Goal: Task Accomplishment & Management: Manage account settings

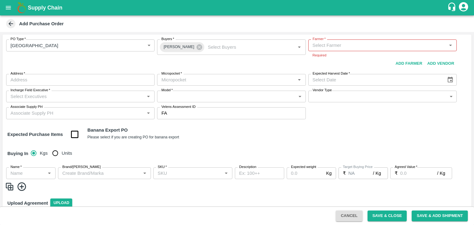
click at [0, 9] on div "Supply Chain" at bounding box center [237, 7] width 474 height 15
click at [4, 9] on button "open drawer" at bounding box center [8, 8] width 14 height 14
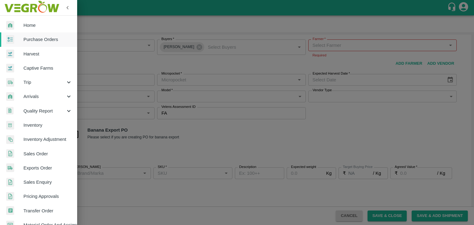
scroll to position [126, 0]
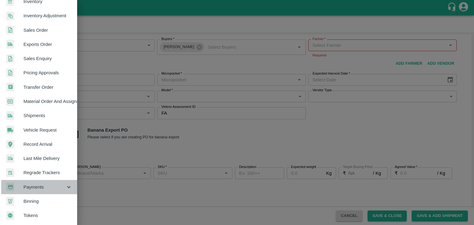
click at [43, 184] on span "Payments" at bounding box center [44, 187] width 42 height 7
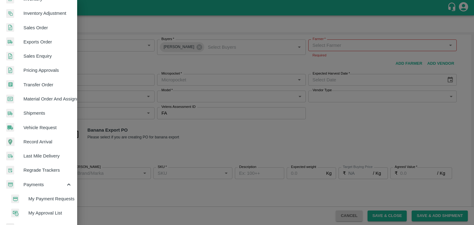
click at [58, 197] on span "My Payment Requests" at bounding box center [50, 199] width 44 height 7
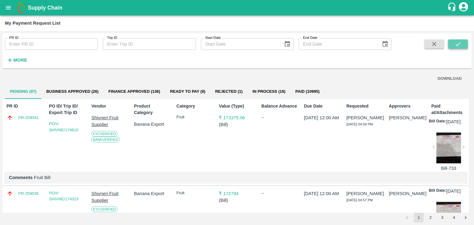
click at [454, 44] on button "submit" at bounding box center [458, 44] width 20 height 9
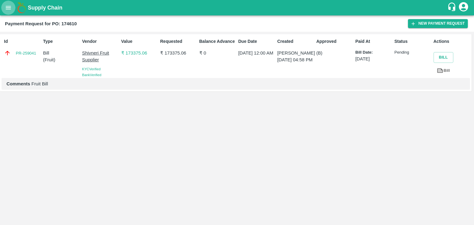
click at [5, 8] on icon "open drawer" at bounding box center [8, 7] width 7 height 7
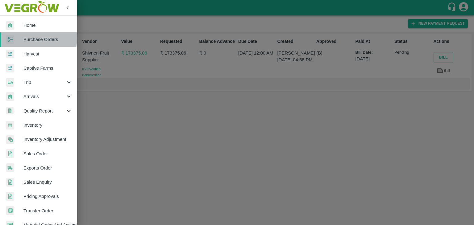
click at [31, 38] on span "Purchase Orders" at bounding box center [47, 39] width 49 height 7
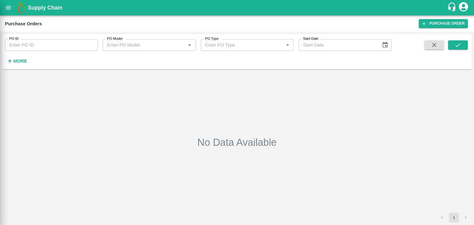
click at [19, 57] on div at bounding box center [237, 112] width 474 height 225
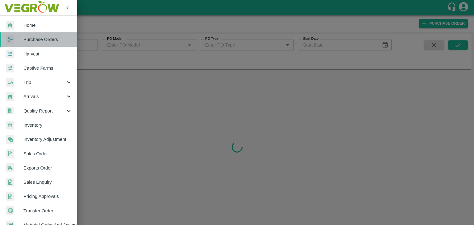
click at [48, 41] on span "Purchase Orders" at bounding box center [47, 39] width 49 height 7
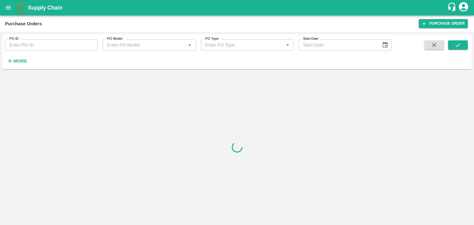
click at [29, 58] on div "PO ID PO ID PO Model PO Model   * PO Type PO Type   * Start Date Start Date More" at bounding box center [196, 50] width 392 height 32
click at [22, 60] on strong "More" at bounding box center [20, 61] width 14 height 5
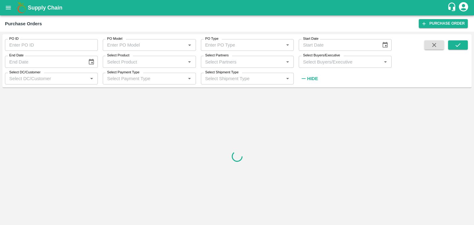
click at [241, 57] on div "Select Partners   *" at bounding box center [247, 62] width 93 height 12
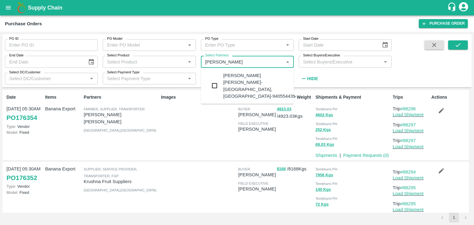
type input "Sharad Navnath"
click at [247, 71] on div "Sharad Navnath Pawar-Kandar, Solapur-9405544350" at bounding box center [247, 85] width 93 height 31
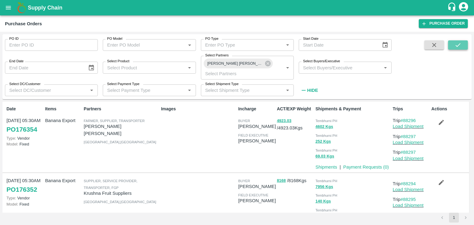
click at [453, 42] on button "submit" at bounding box center [458, 44] width 20 height 9
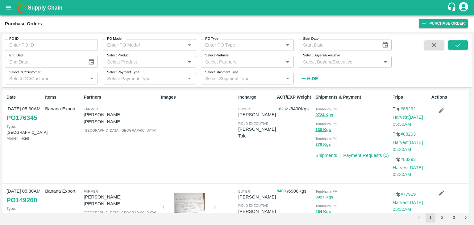
click at [225, 59] on input "Select Partners" at bounding box center [242, 62] width 79 height 8
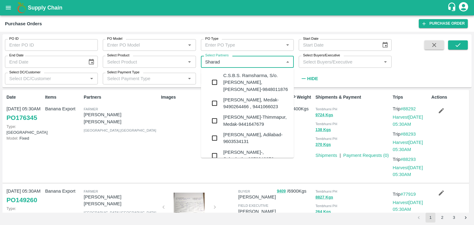
click at [225, 59] on input "Select Partners" at bounding box center [242, 62] width 79 height 8
click at [235, 62] on input "Select Partners" at bounding box center [242, 62] width 79 height 8
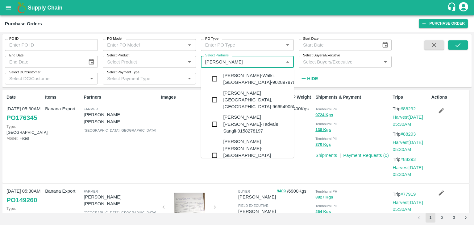
type input "Sharad Nav"
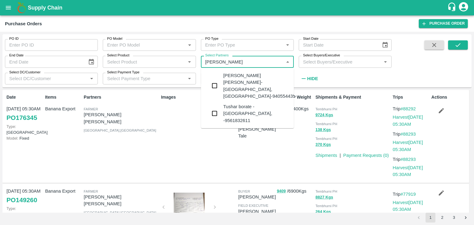
click at [246, 73] on div "Sharad Navnath Pawar-Kandar, Solapur-9405544350" at bounding box center [260, 85] width 75 height 27
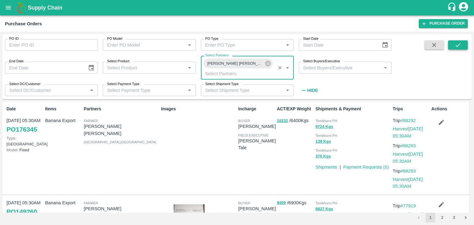
click at [452, 44] on button "submit" at bounding box center [458, 44] width 20 height 9
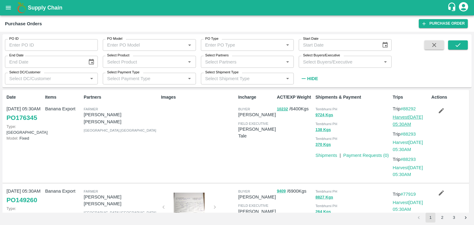
click at [399, 119] on link "Harvest 13 Sep, 05:30AM" at bounding box center [408, 121] width 30 height 12
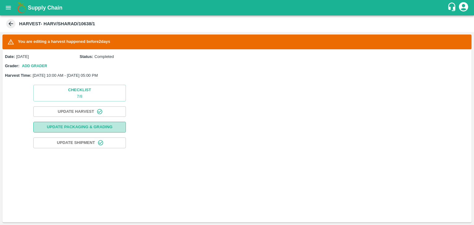
click at [106, 132] on button "Update Packaging & Grading" at bounding box center [79, 127] width 93 height 11
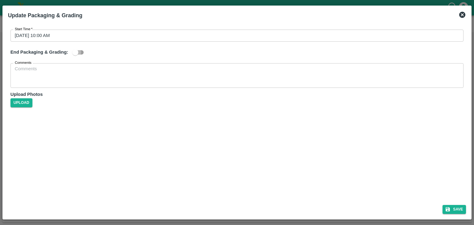
click at [82, 48] on input "checkbox" at bounding box center [75, 53] width 35 height 12
checkbox input "true"
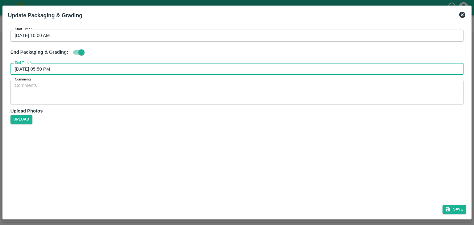
click at [156, 67] on input "[DATE] 05:50 PM" at bounding box center [234, 69] width 449 height 12
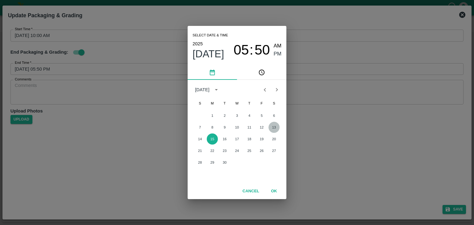
click at [272, 127] on button "13" at bounding box center [274, 127] width 11 height 11
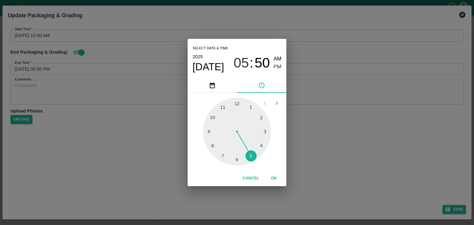
click at [254, 154] on div at bounding box center [237, 132] width 68 height 68
type input "13/09/2025 05:24 PM"
click at [284, 181] on div "Cancel OK" at bounding box center [237, 179] width 99 height 16
click at [277, 179] on button "OK" at bounding box center [274, 178] width 20 height 11
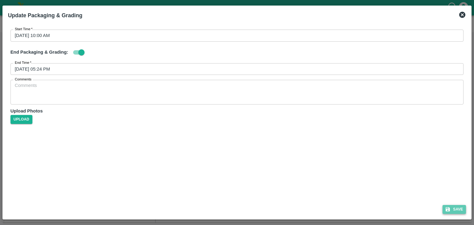
click at [459, 213] on button "Save" at bounding box center [454, 209] width 23 height 9
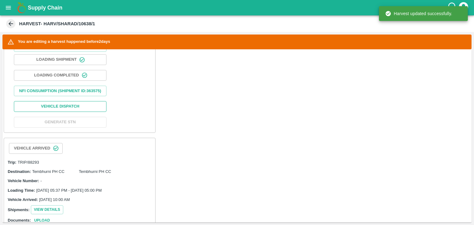
scroll to position [261, 0]
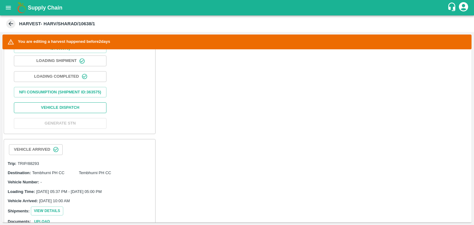
click at [77, 109] on button "Vehicle Dispatch" at bounding box center [60, 108] width 93 height 11
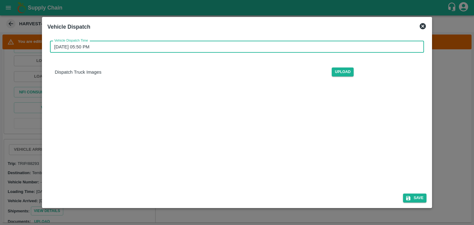
click at [236, 44] on input "15/09/2025 05:50 PM" at bounding box center [235, 47] width 370 height 12
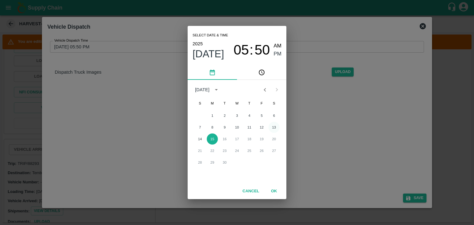
click at [275, 124] on button "13" at bounding box center [274, 127] width 11 height 11
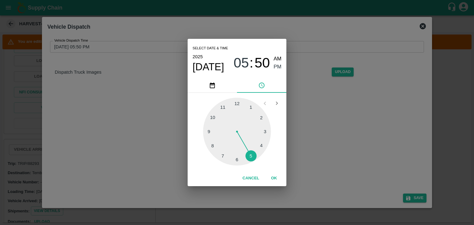
click at [238, 159] on div at bounding box center [237, 132] width 68 height 68
type input "13/09/2025 06:30 PM"
click at [276, 181] on button "OK" at bounding box center [274, 178] width 20 height 11
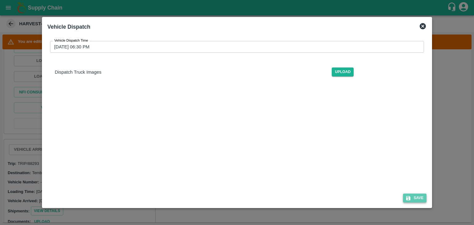
click at [415, 199] on button "Save" at bounding box center [414, 198] width 23 height 9
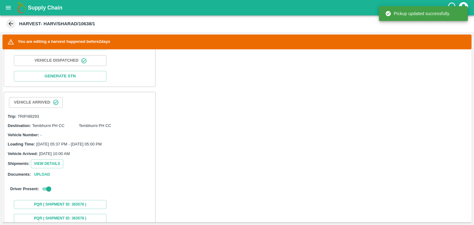
scroll to position [423, 0]
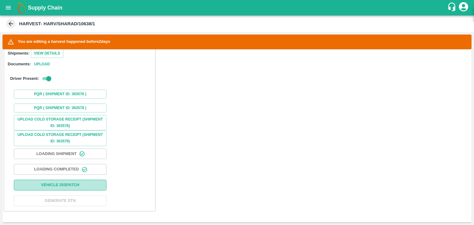
click at [78, 184] on button "Vehicle Dispatch" at bounding box center [60, 185] width 93 height 11
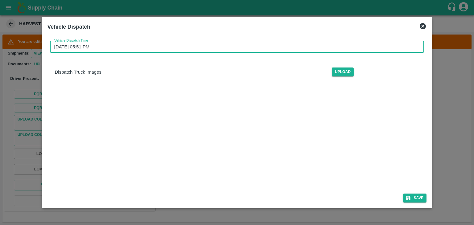
click at [211, 48] on input "15/09/2025 05:51 PM" at bounding box center [235, 47] width 370 height 12
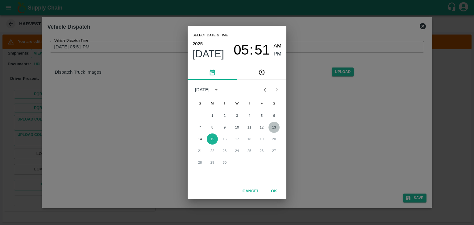
click at [274, 127] on button "13" at bounding box center [274, 127] width 11 height 11
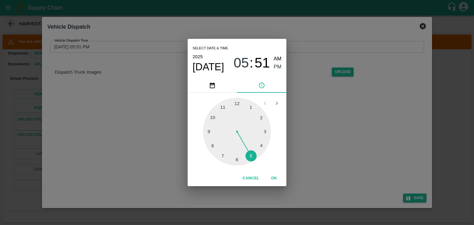
click at [240, 162] on div at bounding box center [237, 132] width 68 height 68
type input "13/09/2025 06:29 PM"
click at [279, 180] on button "OK" at bounding box center [274, 178] width 20 height 11
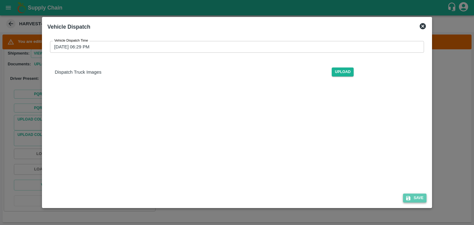
click at [410, 196] on icon "submit" at bounding box center [409, 199] width 6 height 6
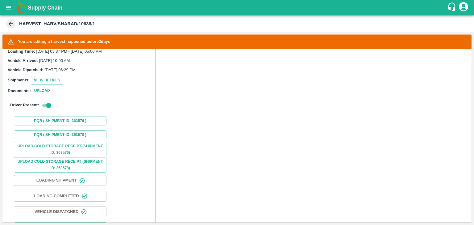
scroll to position [424, 0]
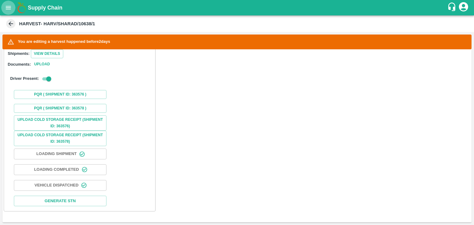
click at [8, 8] on icon "open drawer" at bounding box center [8, 7] width 5 height 3
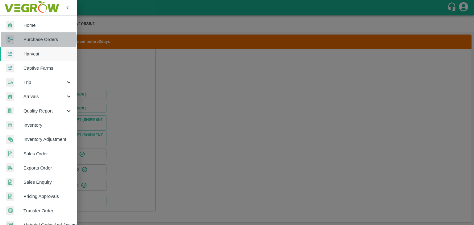
click at [37, 39] on span "Purchase Orders" at bounding box center [47, 39] width 49 height 7
